Goal: Use online tool/utility: Use online tool/utility

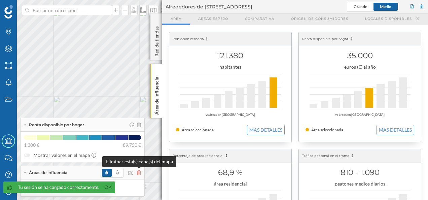
click at [139, 174] on icon at bounding box center [139, 172] width 4 height 5
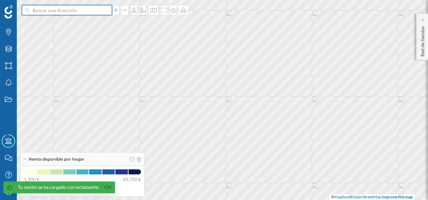
click at [45, 8] on input at bounding box center [66, 10] width 75 height 10
type input "marbella"
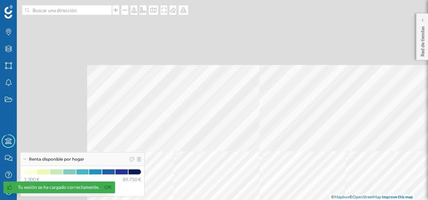
click at [279, 200] on html "Tu sesión se ha cargado correctamente. Ok Marcas Capas Áreas Notificaciones Est…" at bounding box center [214, 100] width 428 height 200
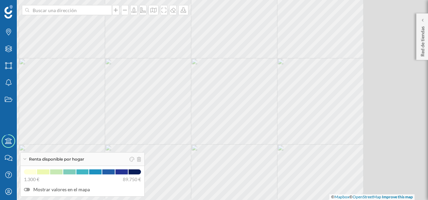
click at [151, 200] on html "Marcas Capas Áreas Notificaciones Estados Academy Contacta con nosotros Centro …" at bounding box center [214, 100] width 428 height 200
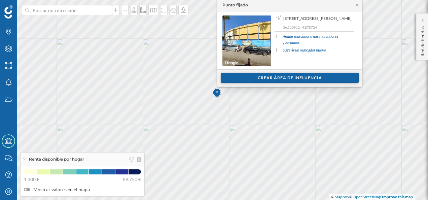
click at [303, 76] on div "Crear área de influencia" at bounding box center [290, 78] width 138 height 10
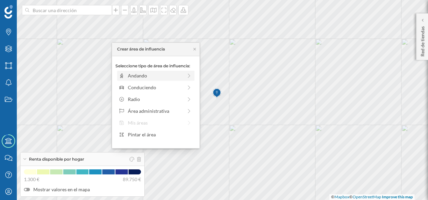
click at [169, 76] on div "Andando" at bounding box center [155, 75] width 55 height 7
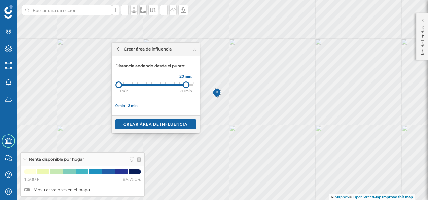
drag, startPoint x: 122, startPoint y: 84, endPoint x: 186, endPoint y: 84, distance: 64.0
click at [186, 84] on div at bounding box center [186, 85] width 7 height 7
click at [149, 123] on div "Crear área de influencia" at bounding box center [156, 124] width 81 height 10
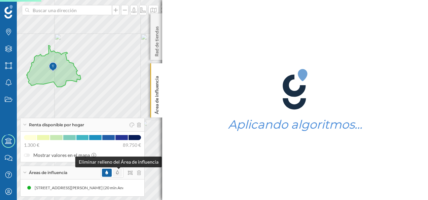
click at [119, 174] on icon at bounding box center [117, 172] width 3 height 4
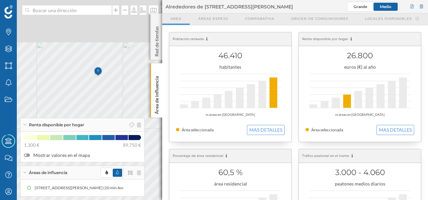
drag, startPoint x: 84, startPoint y: 44, endPoint x: 97, endPoint y: 87, distance: 45.2
click at [97, 87] on icon at bounding box center [237, 167] width 517 height 243
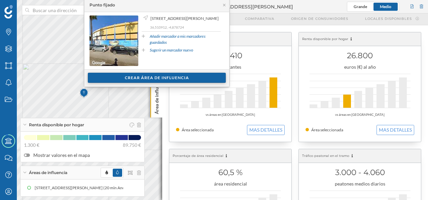
click at [152, 76] on div "Crear área de influencia" at bounding box center [157, 78] width 138 height 10
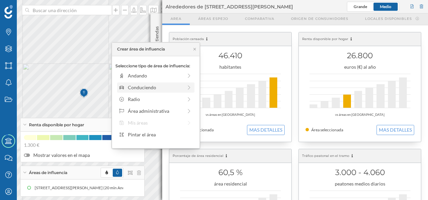
click at [149, 87] on div "Conduciendo" at bounding box center [155, 87] width 55 height 7
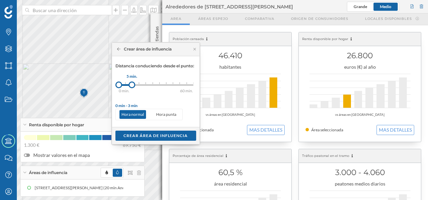
drag, startPoint x: 125, startPoint y: 84, endPoint x: 132, endPoint y: 84, distance: 7.4
click at [132, 84] on div at bounding box center [132, 85] width 7 height 7
click at [150, 136] on div "Crear área de influencia" at bounding box center [156, 135] width 81 height 10
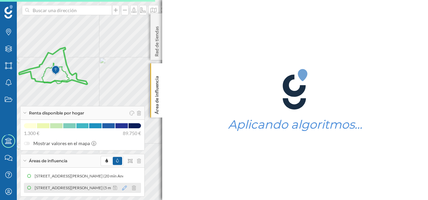
click at [125, 186] on icon at bounding box center [124, 188] width 5 height 5
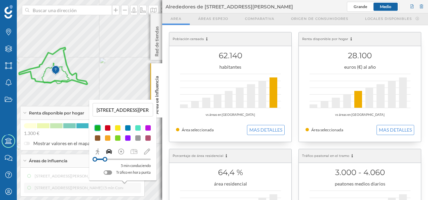
click at [108, 130] on div at bounding box center [107, 128] width 7 height 7
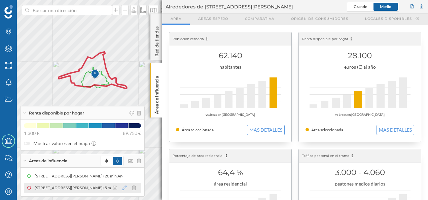
click at [125, 187] on icon at bounding box center [124, 188] width 5 height 5
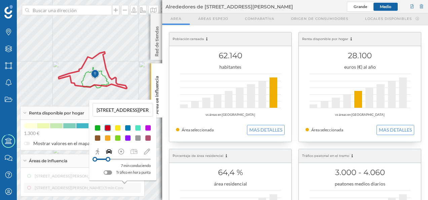
click at [108, 159] on div at bounding box center [108, 159] width 5 height 5
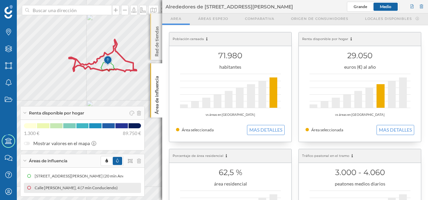
click at [153, 19] on div "Red de tiendas" at bounding box center [157, 36] width 12 height 46
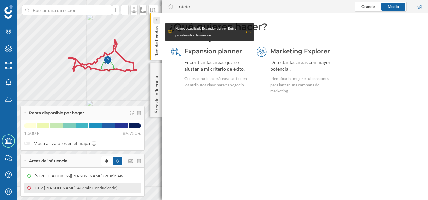
click at [156, 19] on icon at bounding box center [157, 20] width 2 height 3
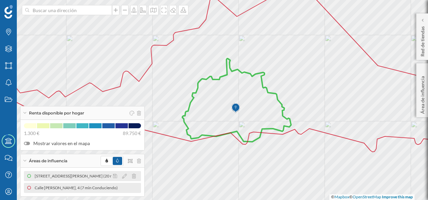
click at [63, 176] on div "[STREET_ADDRESS][PERSON_NAME] (20 min Andando)" at bounding box center [85, 176] width 104 height 7
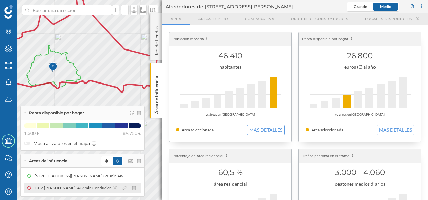
click at [71, 185] on div "Calle [PERSON_NAME], 4 (7 min Conduciendo)" at bounding box center [77, 188] width 87 height 7
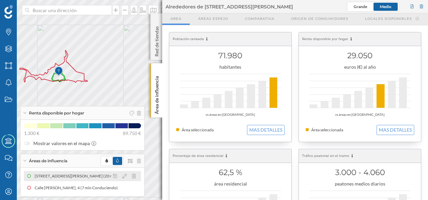
click at [68, 175] on div "[STREET_ADDRESS][PERSON_NAME] (20 min Andando)" at bounding box center [85, 176] width 104 height 7
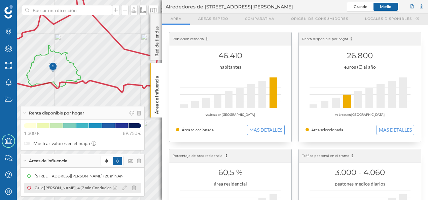
click at [68, 186] on div "Calle [PERSON_NAME], 4 (7 min Conduciendo)" at bounding box center [75, 188] width 87 height 7
